Goal: Task Accomplishment & Management: Complete application form

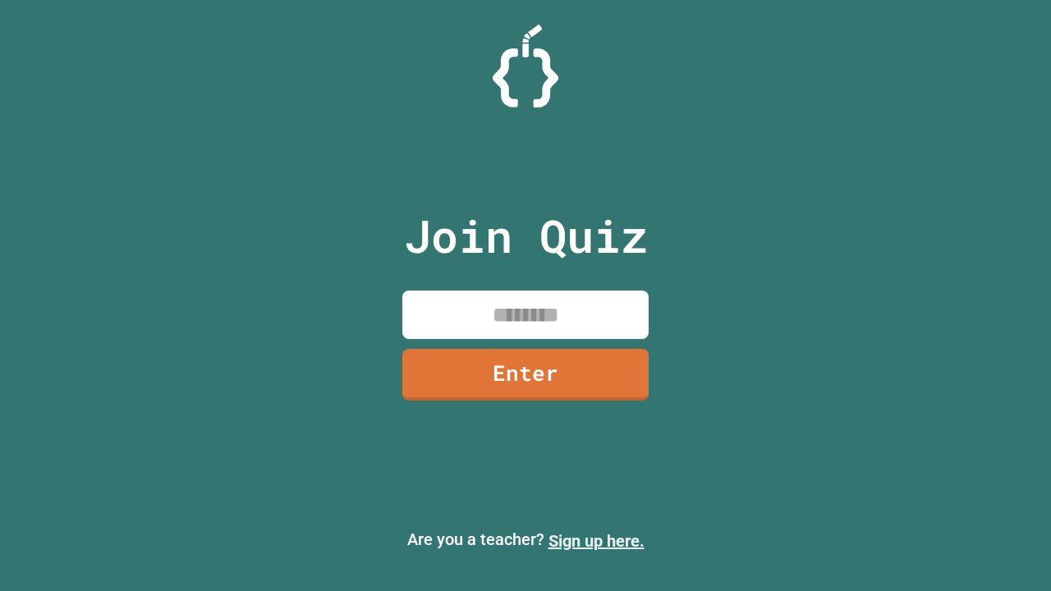
click at [596, 541] on link "Sign up here." at bounding box center [596, 541] width 96 height 20
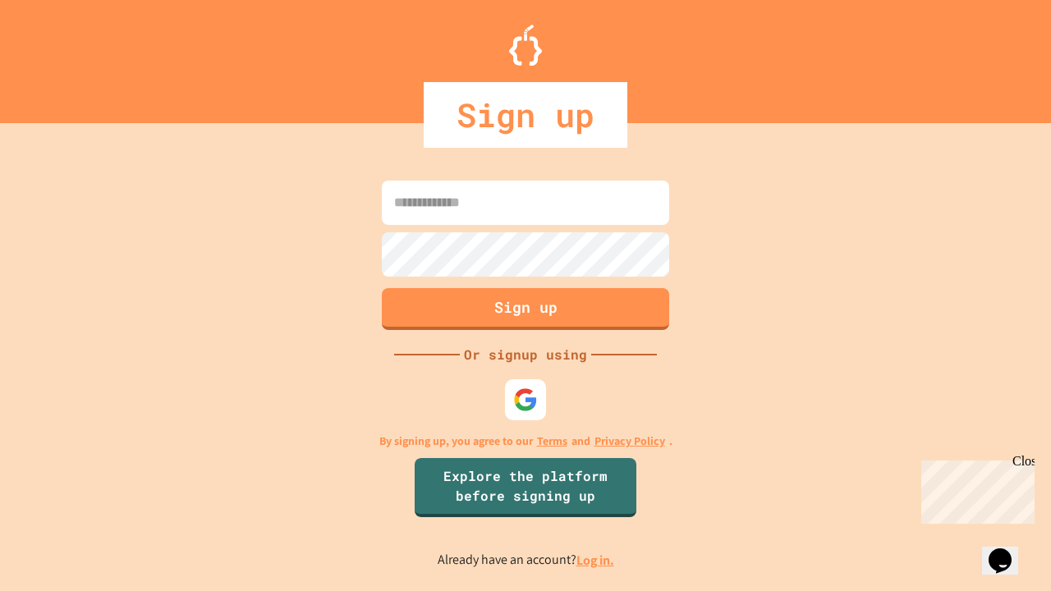
click at [596, 560] on link "Log in." at bounding box center [595, 560] width 38 height 17
